Goal: Task Accomplishment & Management: Manage account settings

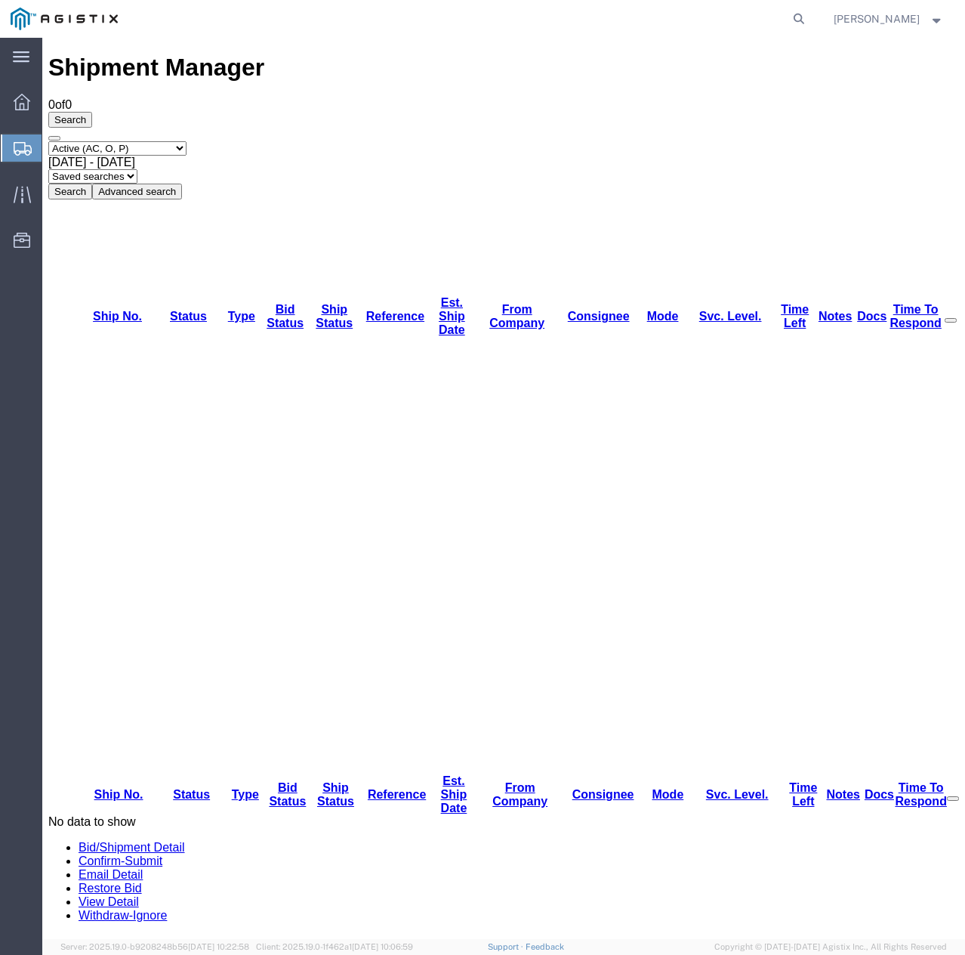
click at [181, 141] on select "Select status Active (AC, O, P) All Approved Awaiting Confirmation (AC) Booked …" at bounding box center [117, 148] width 138 height 14
select select "ALL"
click at [48, 141] on select "Select status Active (AC, O, P) All Approved Awaiting Confirmation (AC) Booked …" at bounding box center [117, 148] width 138 height 14
click at [92, 184] on button "Search" at bounding box center [70, 192] width 44 height 16
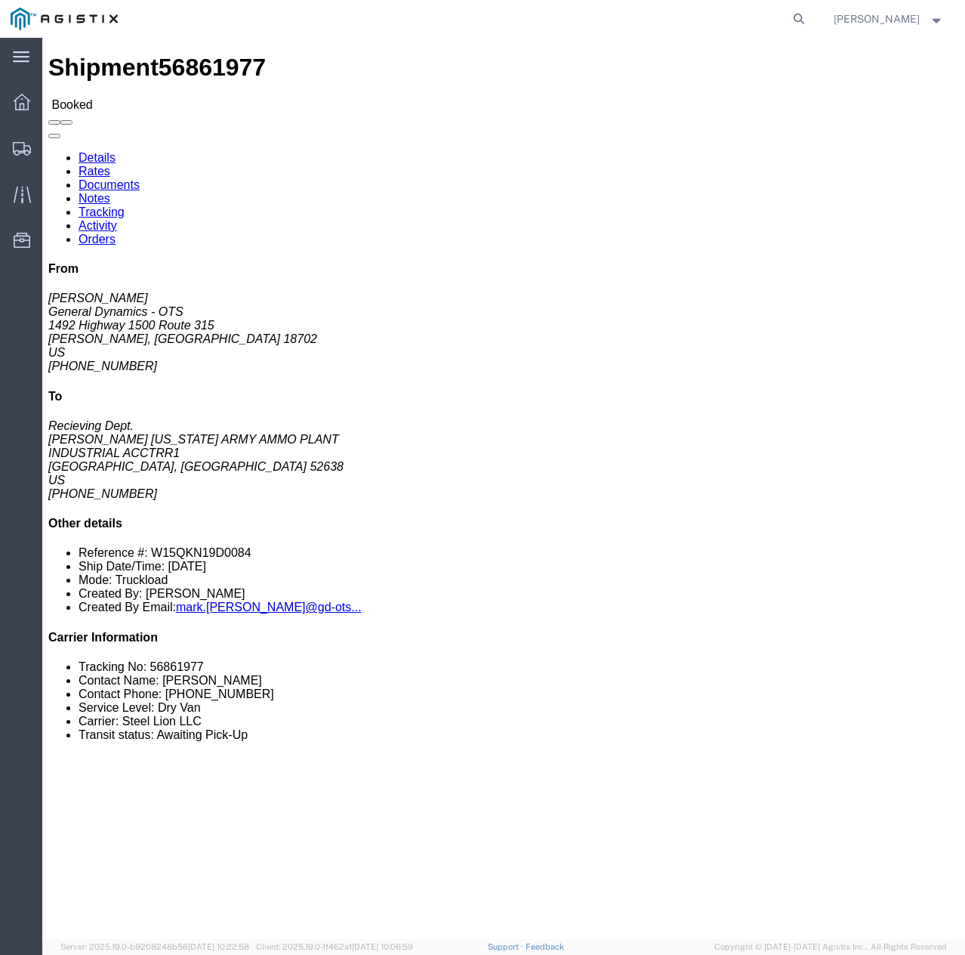
click link "Tracking"
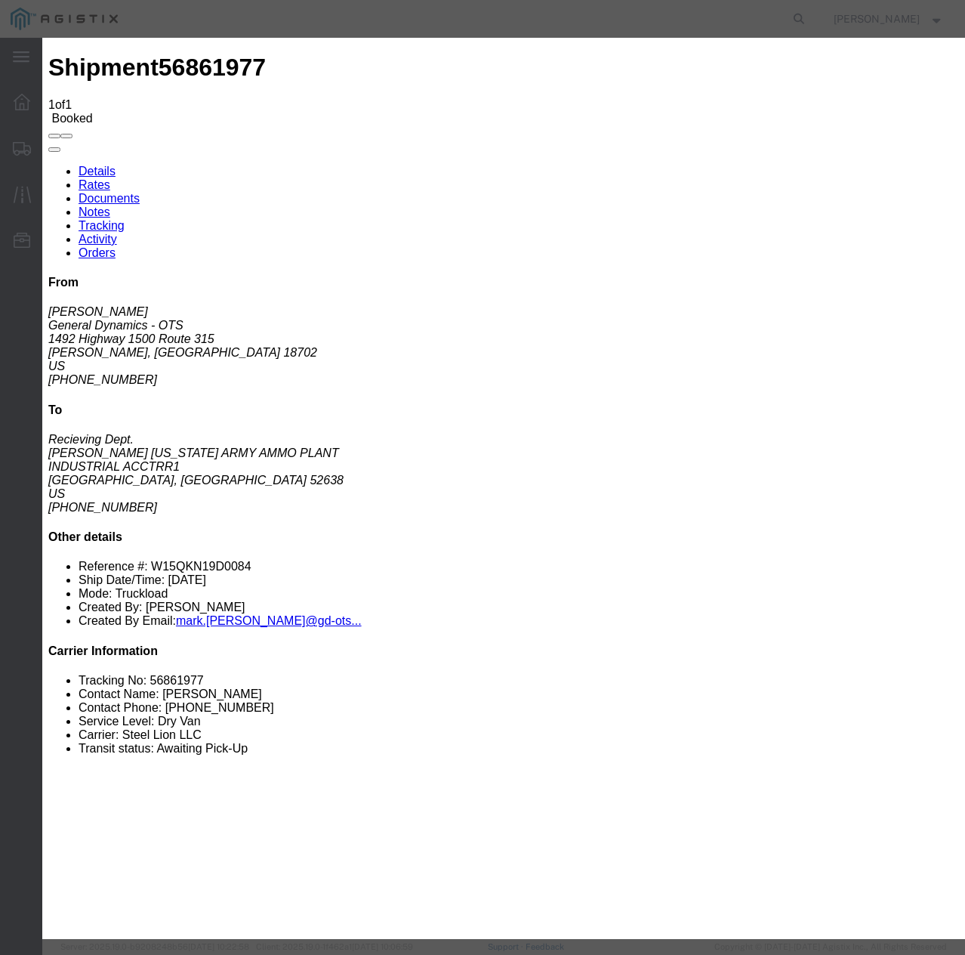
type input "[DATE]"
type input "1:00 PM"
select select "INTRANST"
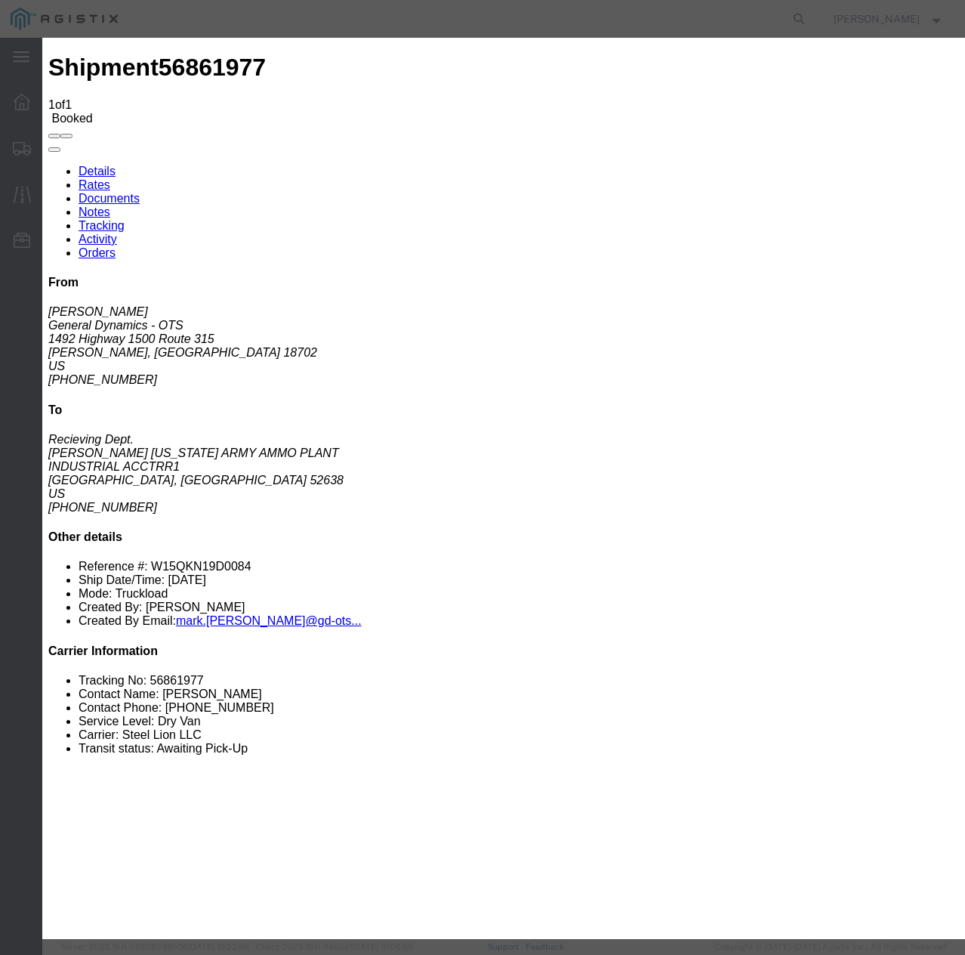
select select "22873"
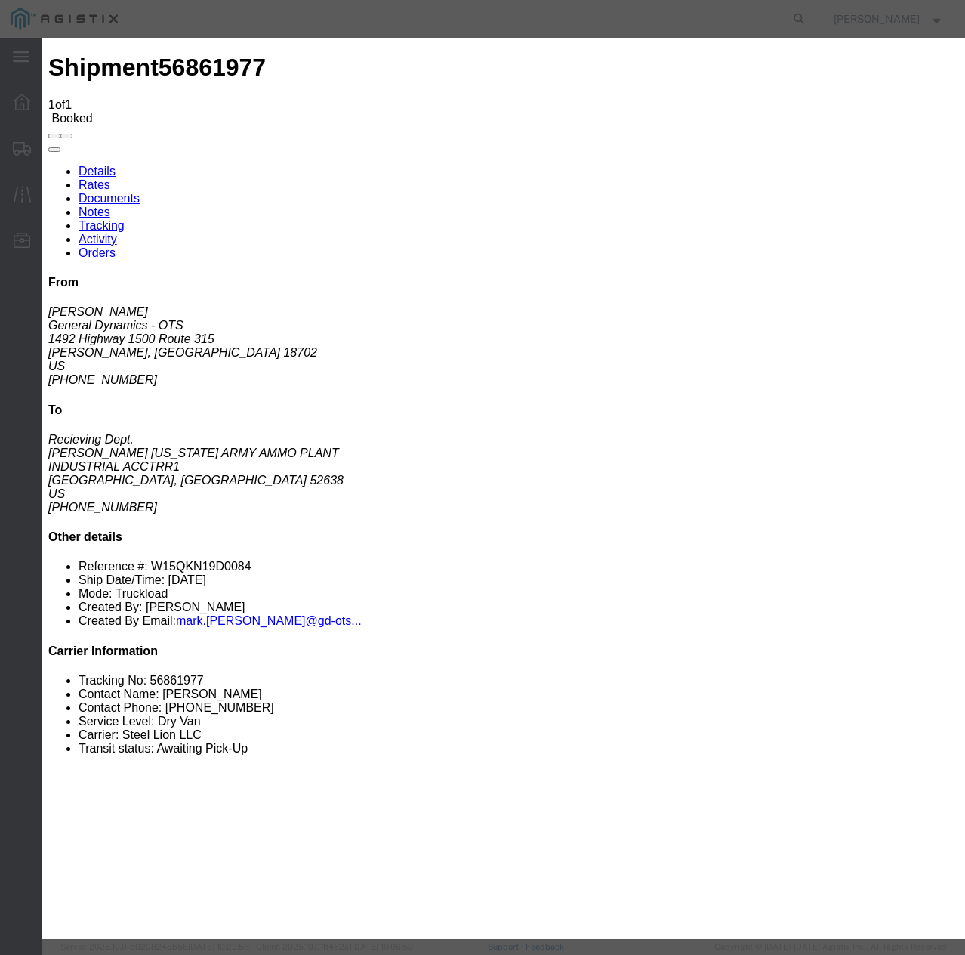
select select "TL"
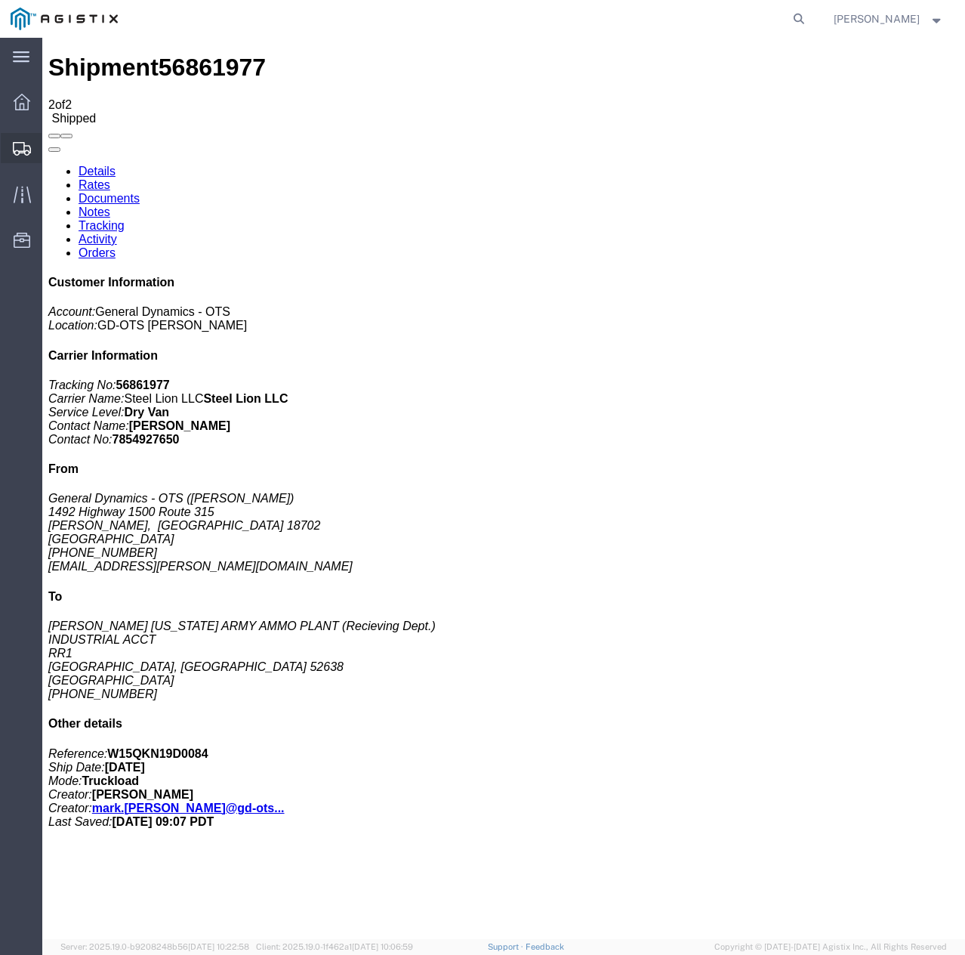
click at [34, 150] on div at bounding box center [22, 148] width 42 height 30
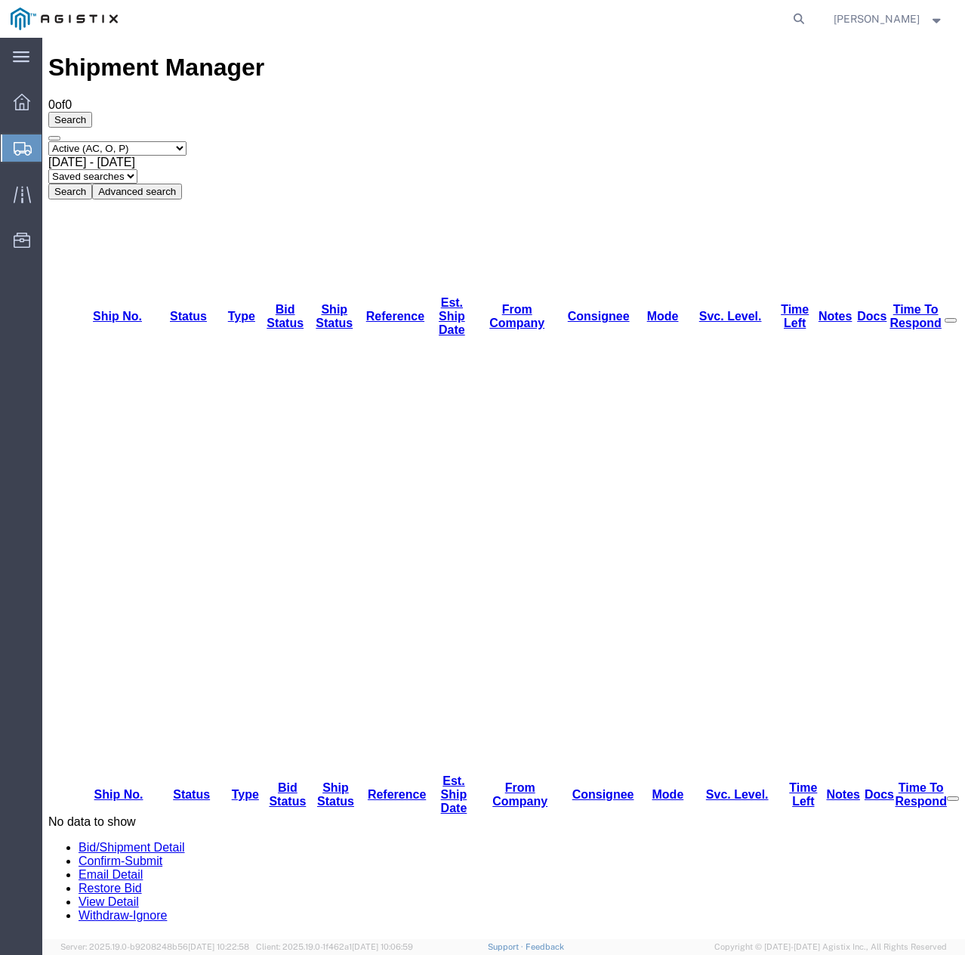
click at [187, 141] on select "Select status Active (AC, O, P) All Approved Awaiting Confirmation (AC) Booked …" at bounding box center [117, 148] width 138 height 14
select select "ALL"
click at [48, 141] on select "Select status Active (AC, O, P) All Approved Awaiting Confirmation (AC) Booked …" at bounding box center [117, 148] width 138 height 14
click at [92, 184] on button "Search" at bounding box center [70, 192] width 44 height 16
